Goal: Task Accomplishment & Management: Use online tool/utility

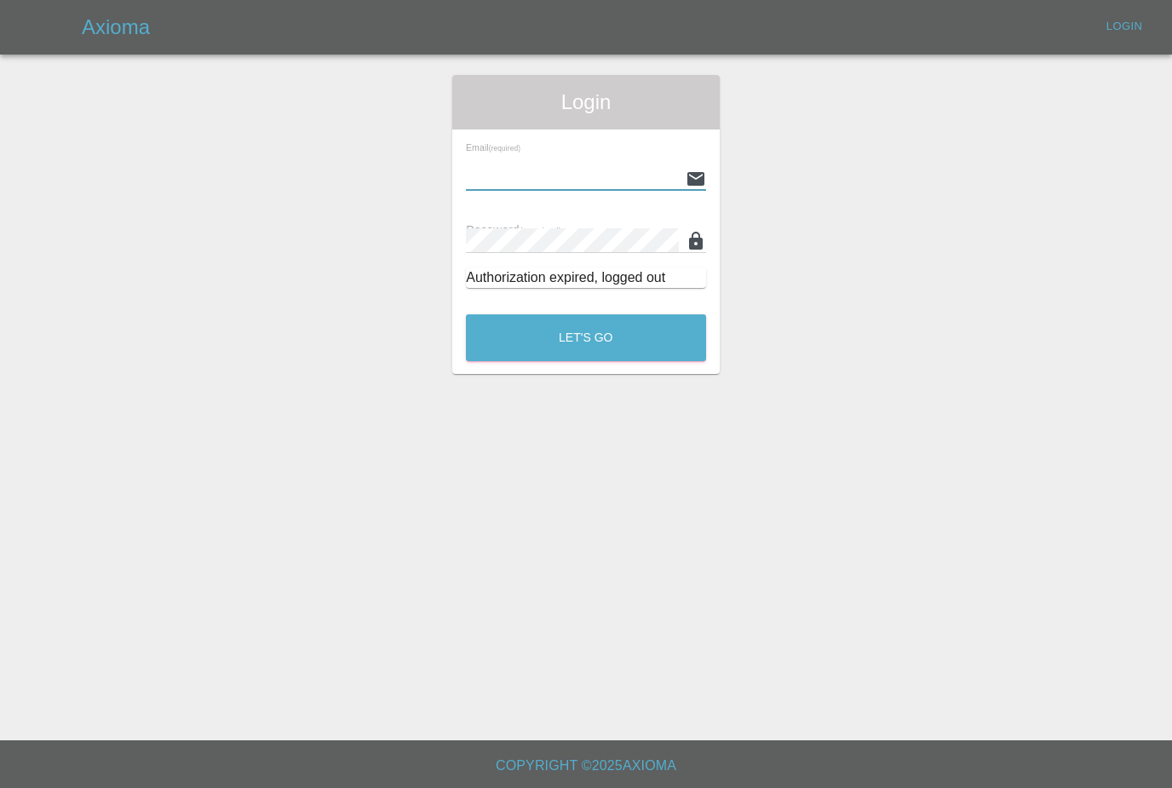
type input "[PERSON_NAME][EMAIL_ADDRESS][PERSON_NAME][DOMAIN_NAME]"
click at [586, 337] on button "Let's Go" at bounding box center [586, 337] width 240 height 47
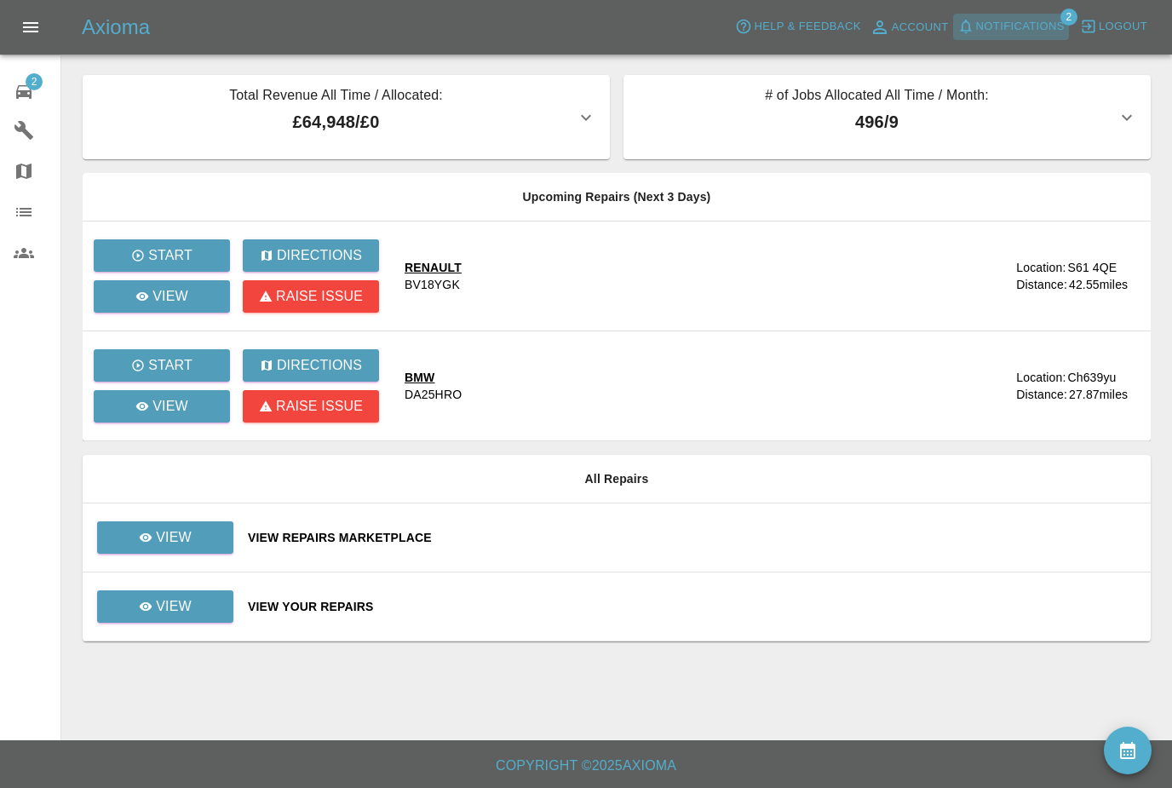
click at [1042, 32] on span "Notifications" at bounding box center [1020, 27] width 89 height 20
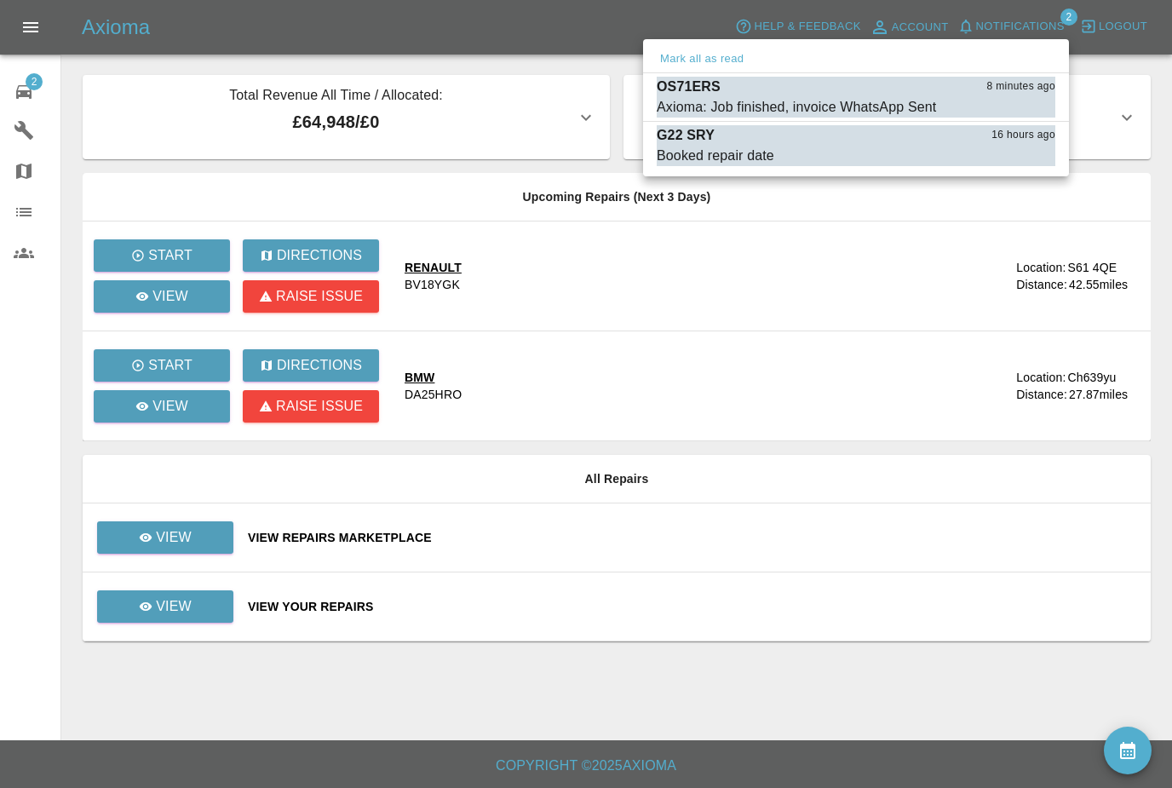
click at [959, 595] on div at bounding box center [586, 394] width 1172 height 788
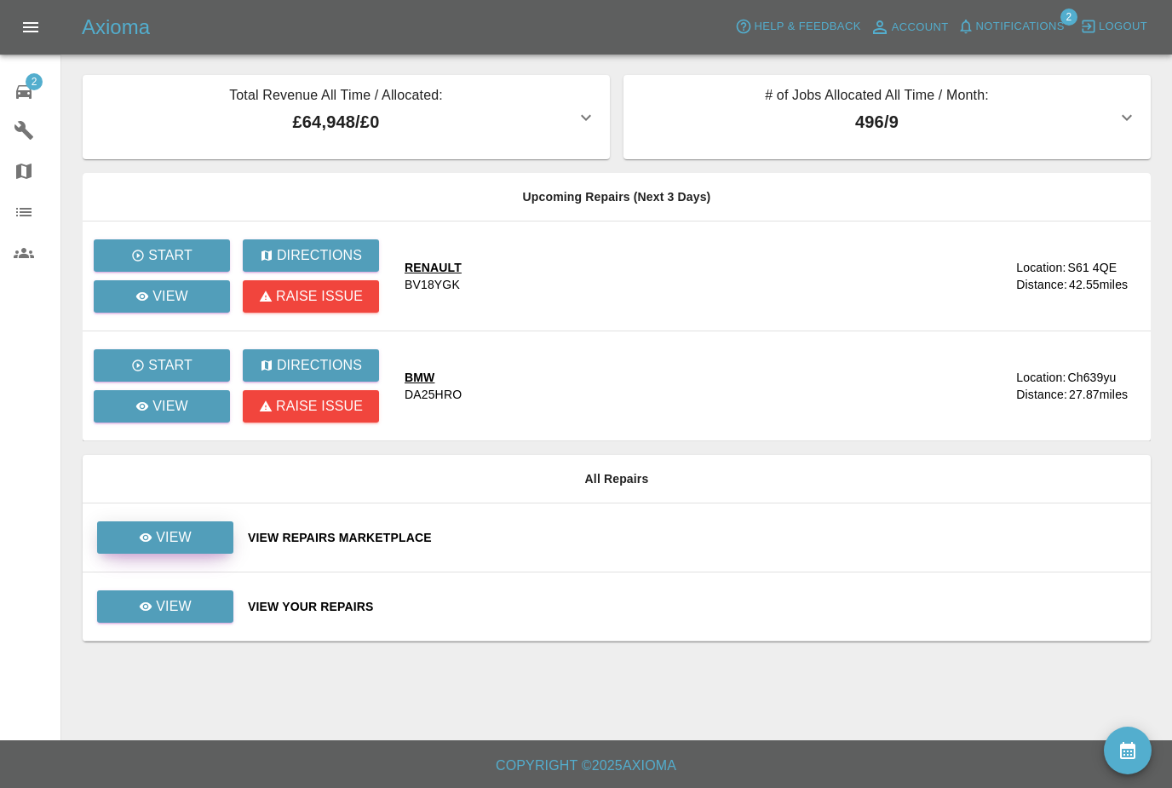
click at [211, 537] on link "View" at bounding box center [165, 537] width 136 height 32
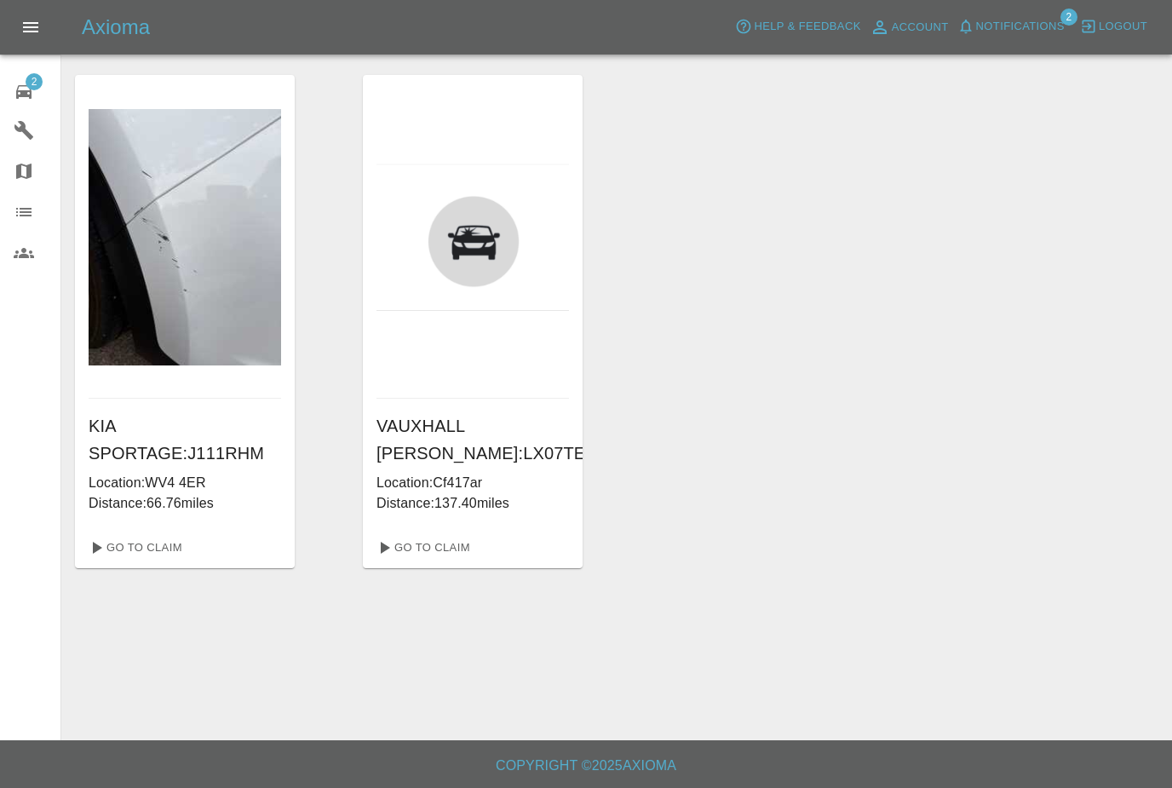
click at [38, 97] on div "2" at bounding box center [38, 90] width 48 height 25
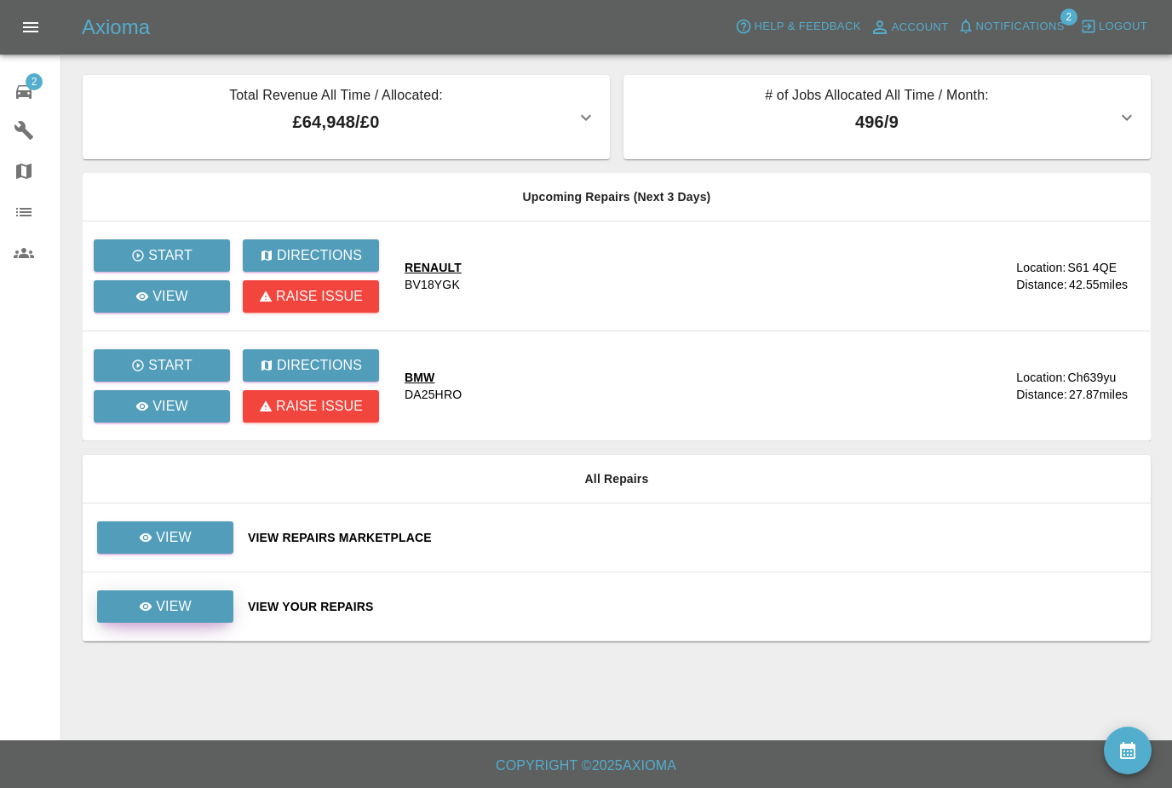
click at [188, 608] on p "View" at bounding box center [174, 606] width 36 height 20
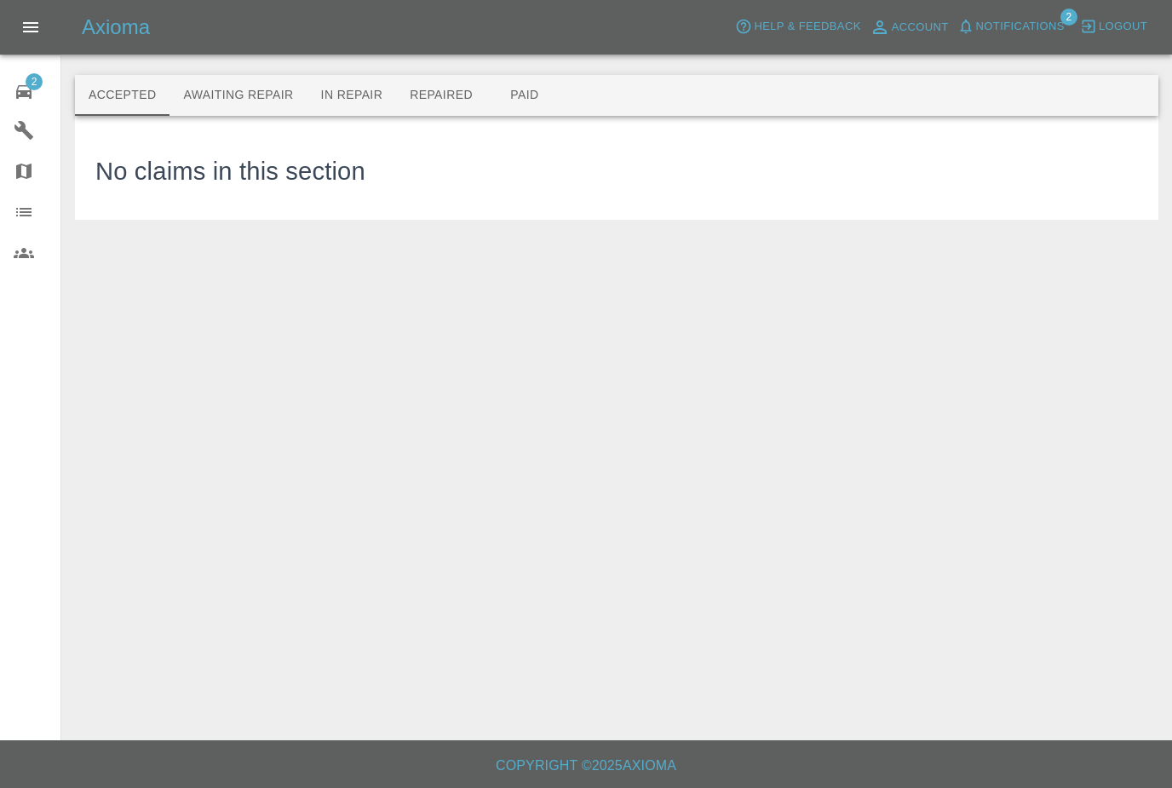
click at [259, 88] on button "Awaiting Repair" at bounding box center [238, 95] width 137 height 41
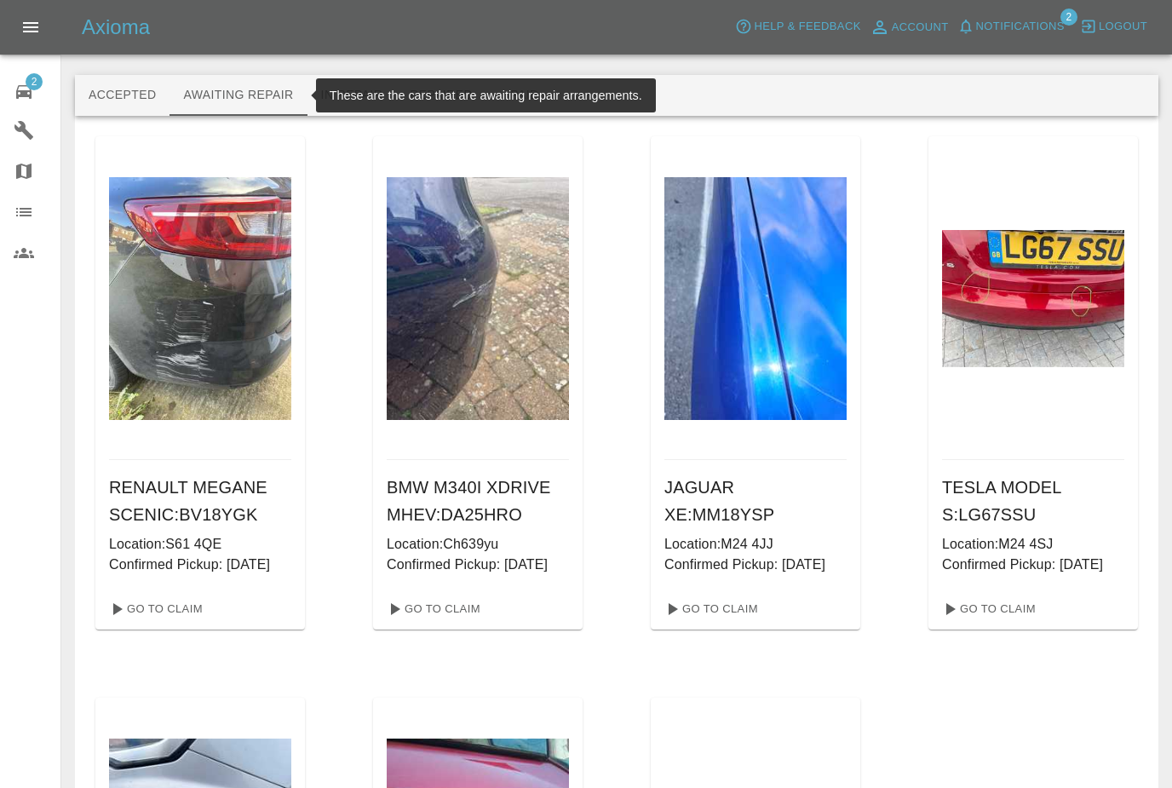
click at [618, 1] on div "Axioma Help & Feedback Account Notifications 2 Logout" at bounding box center [586, 27] width 1172 height 55
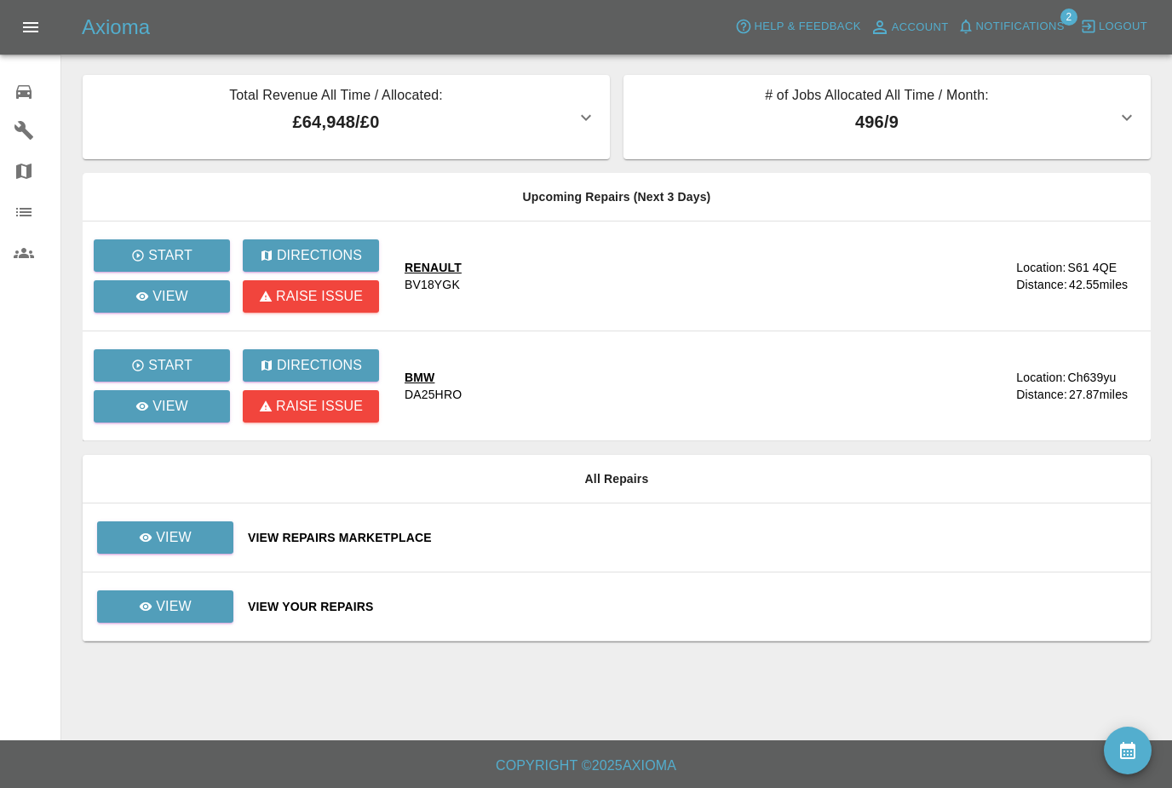
click at [1037, 37] on button "Notifications" at bounding box center [1011, 27] width 116 height 26
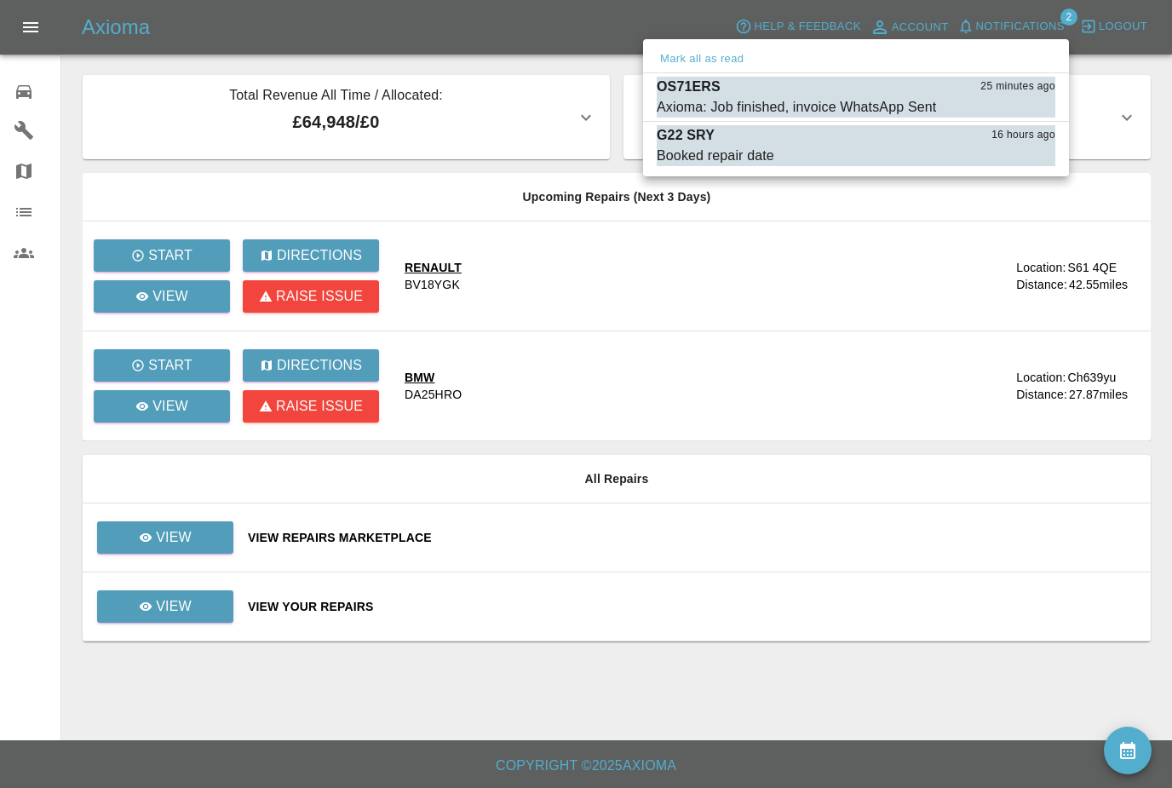
click at [842, 620] on div at bounding box center [586, 394] width 1172 height 788
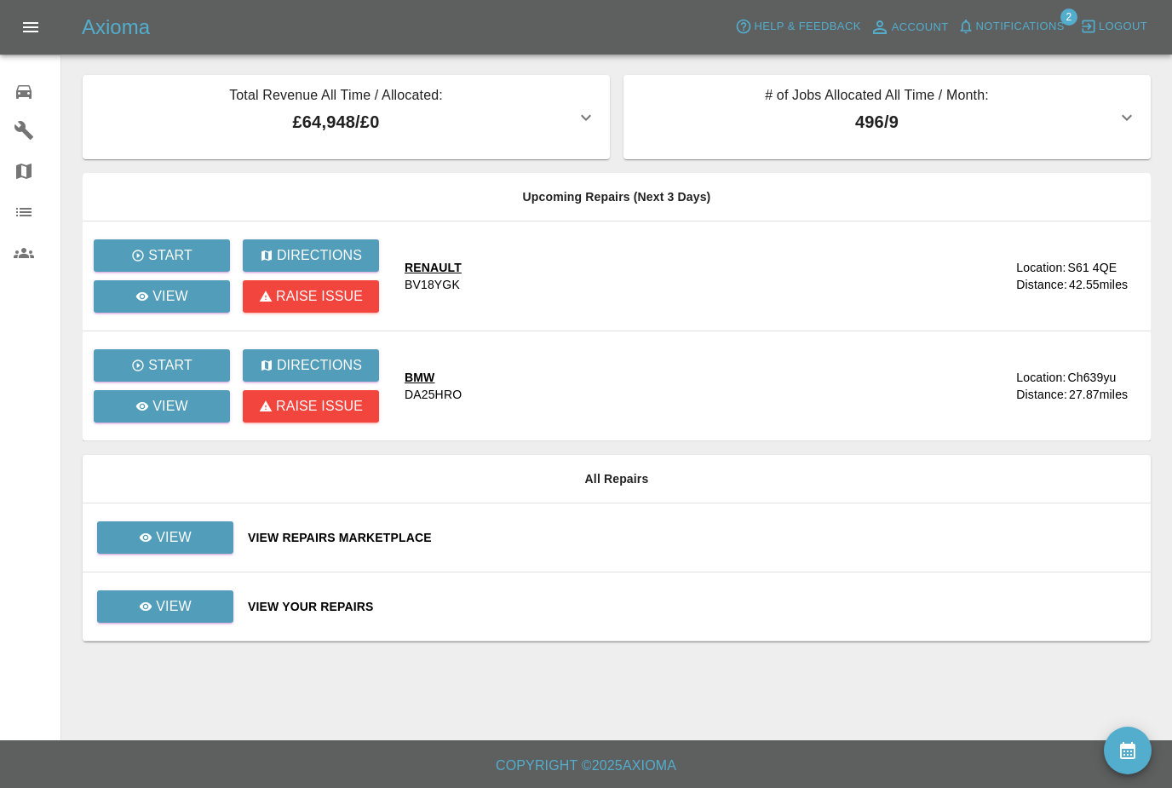
click at [185, 631] on td "View" at bounding box center [159, 606] width 152 height 69
click at [144, 614] on div "View" at bounding box center [165, 606] width 53 height 20
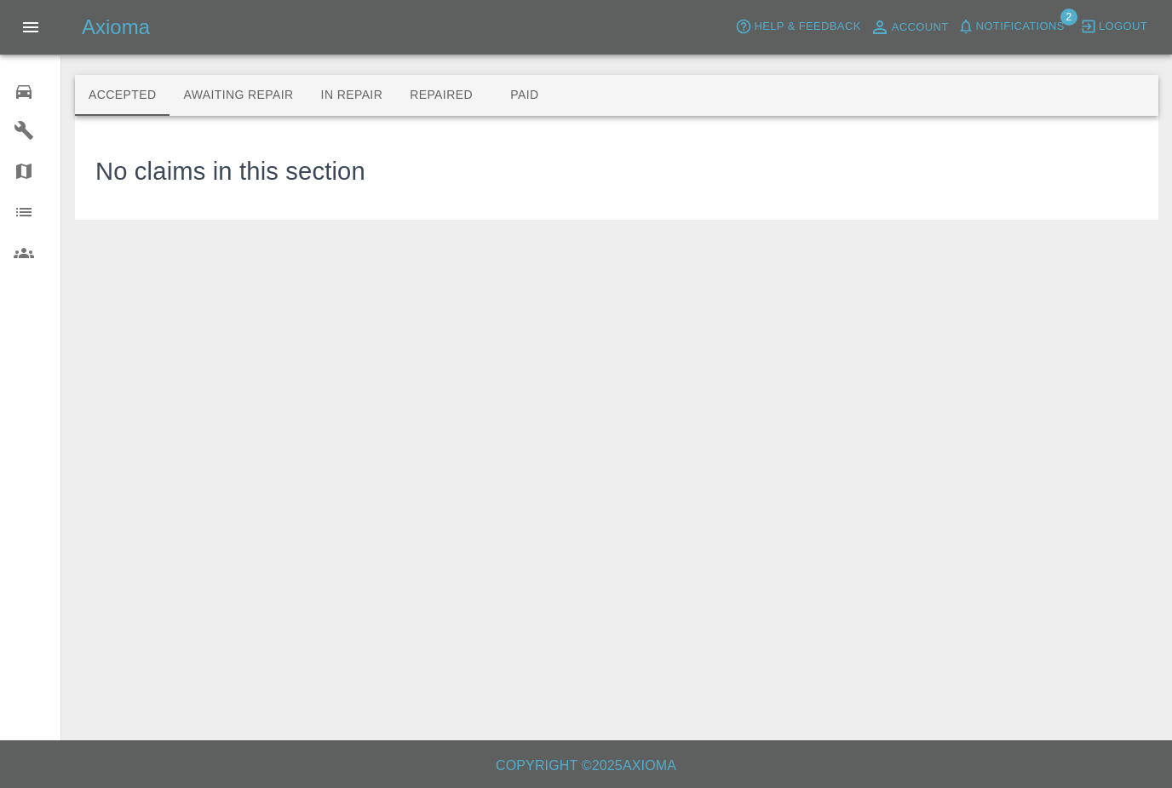
click at [256, 100] on button "Awaiting Repair" at bounding box center [238, 95] width 137 height 41
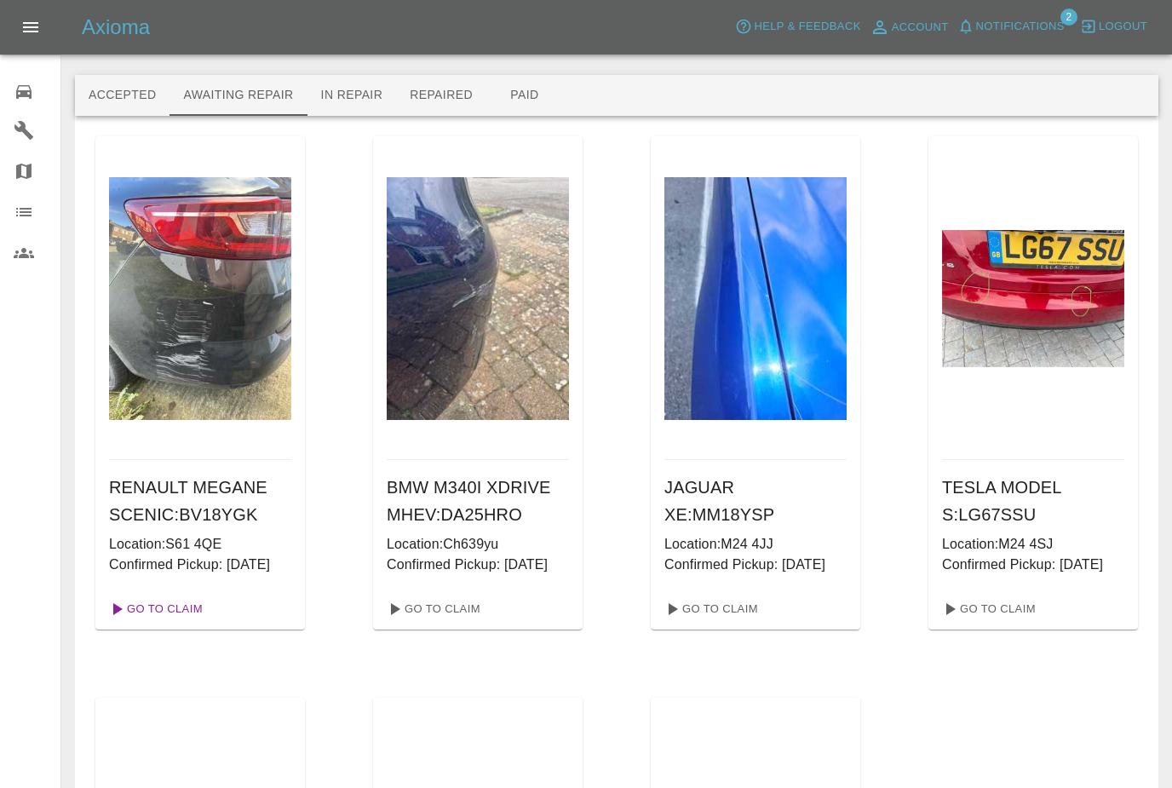
click at [196, 623] on link "Go To Claim" at bounding box center [154, 608] width 105 height 27
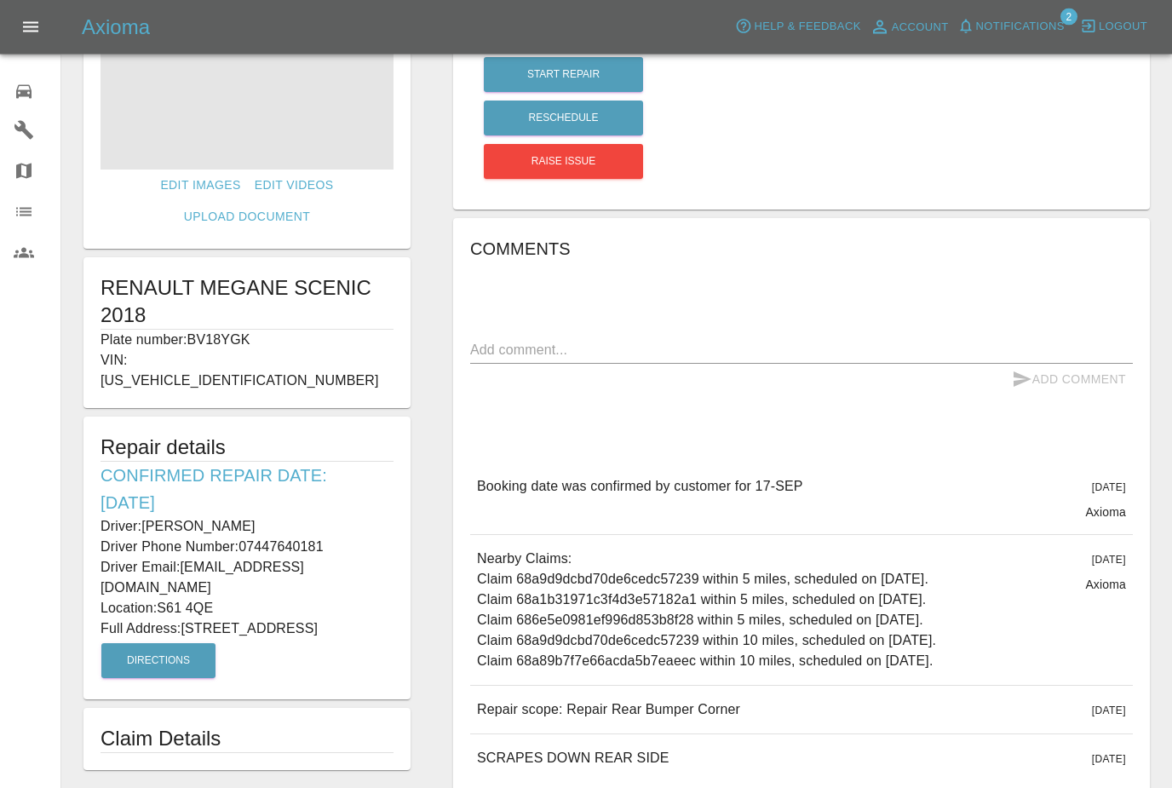
scroll to position [166, 0]
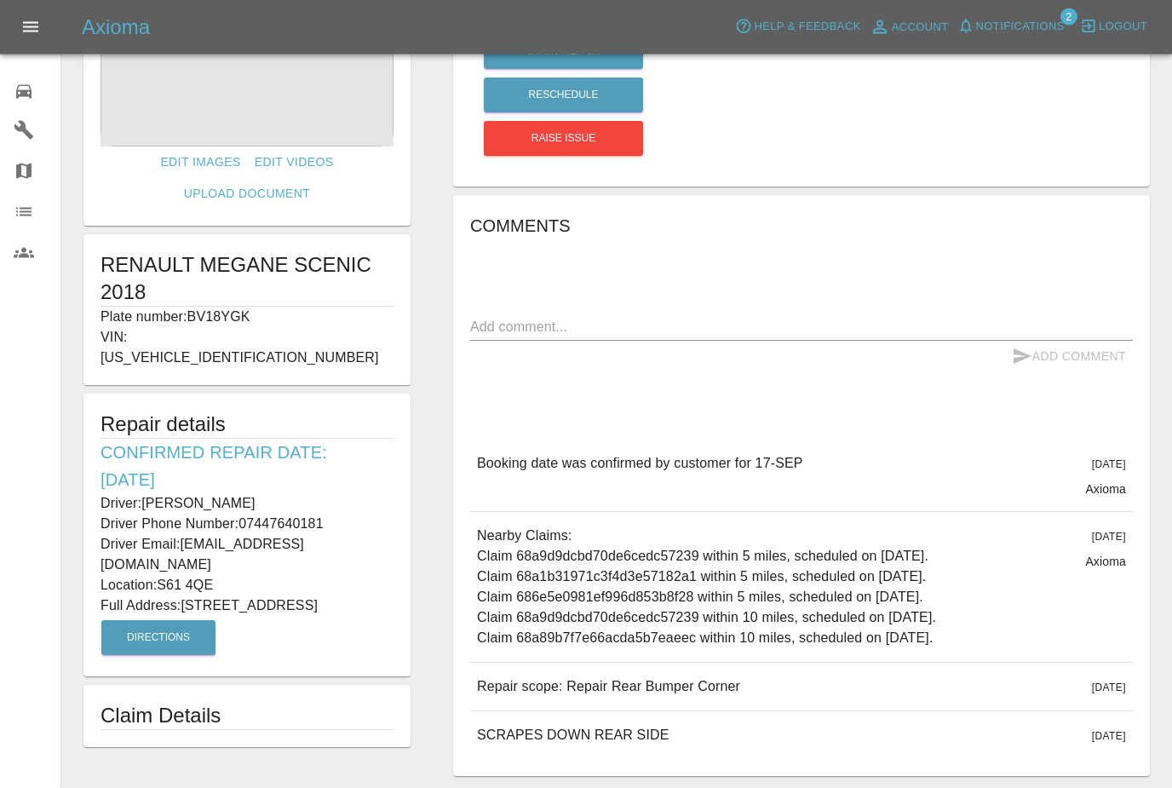
click at [365, 764] on div "Edit Images Edit Videos Upload Document RENAULT MEGANE SCENIC 2018 Plate number…" at bounding box center [247, 347] width 370 height 877
copy p "07447640181"
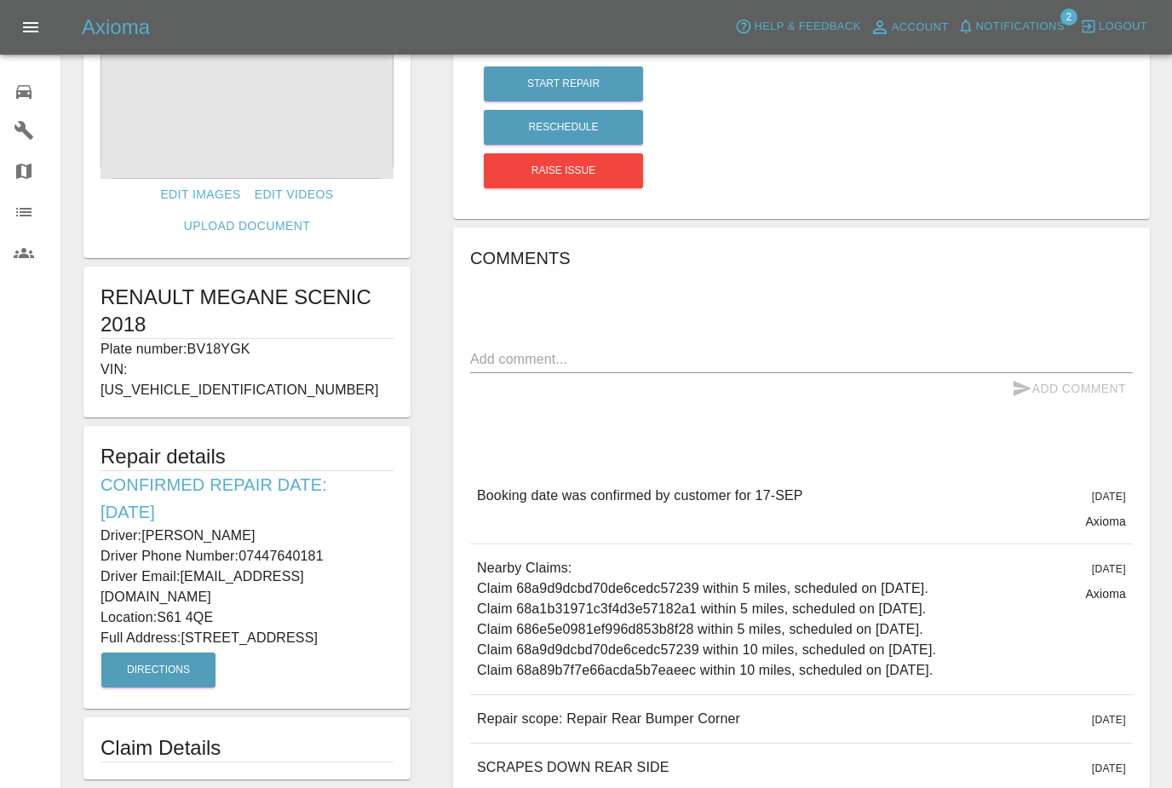
scroll to position [0, 0]
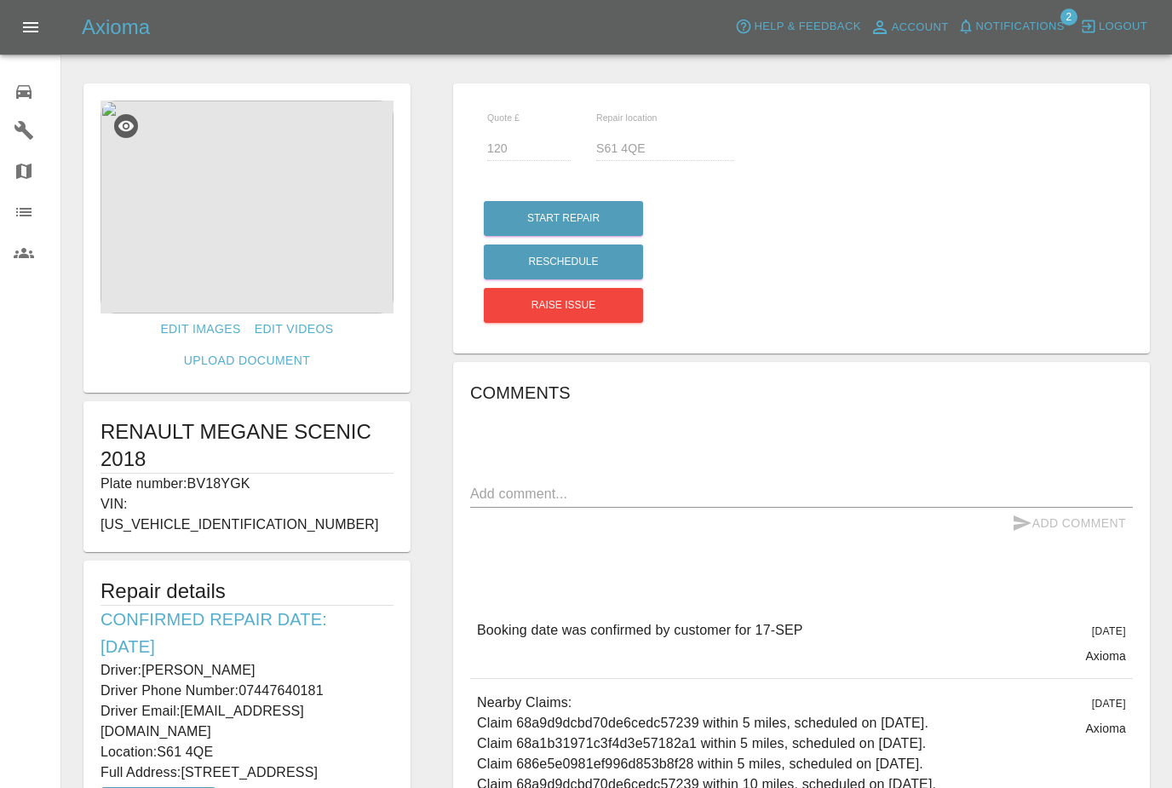
click at [531, 3] on div "Axioma Help & Feedback Account Notifications 2 Logout" at bounding box center [586, 27] width 1172 height 55
